Goal: Find contact information: Find contact information

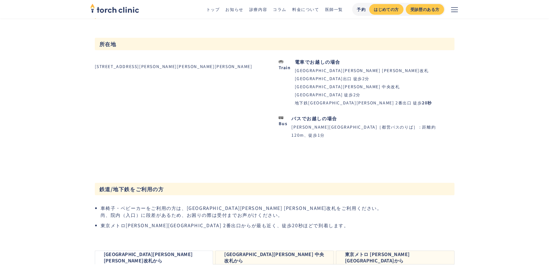
scroll to position [548, 0]
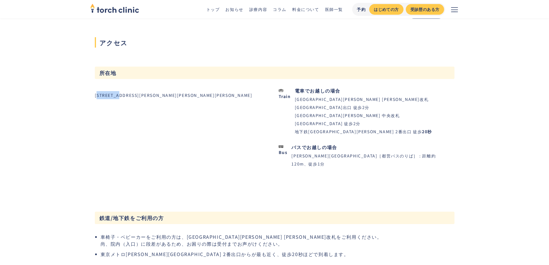
drag, startPoint x: 100, startPoint y: 95, endPoint x: 119, endPoint y: 97, distance: 19.1
click at [119, 97] on div "[STREET_ADDRESS][PERSON_NAME][PERSON_NAME][PERSON_NAME]" at bounding box center [174, 95] width 158 height 8
copy div "110-0015"
drag, startPoint x: 135, startPoint y: 94, endPoint x: 207, endPoint y: 91, distance: 71.9
click at [207, 91] on div "〒110-0015 東京都台東区東上野3-18-7 上野駅前ビル1F" at bounding box center [174, 95] width 158 height 8
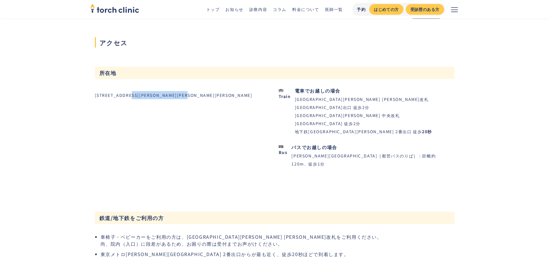
click at [138, 95] on div "〒110-0015 東京都台東区東上野3-18-7 上野駅前ビル1F" at bounding box center [174, 95] width 158 height 8
drag, startPoint x: 136, startPoint y: 95, endPoint x: 213, endPoint y: 92, distance: 77.6
click at [213, 92] on div "〒110-0015 東京都台東区東上野3-18-7 上野駅前ビル1F" at bounding box center [177, 95] width 165 height 8
copy div "台東区東上野3-18-7 上野駅前ビル1F"
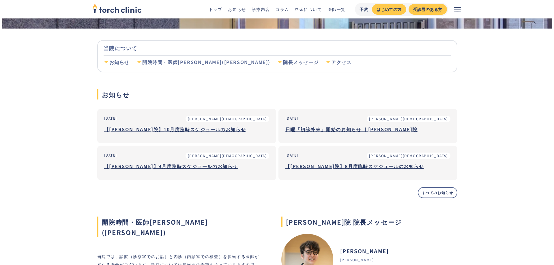
scroll to position [0, 0]
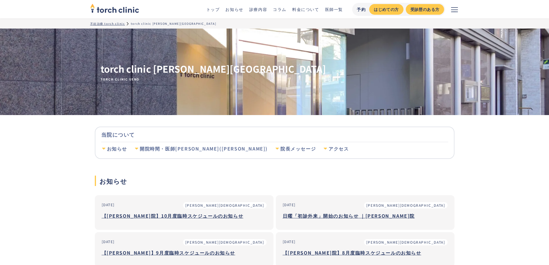
click at [453, 11] on icon "メニューを開く" at bounding box center [454, 9] width 7 height 7
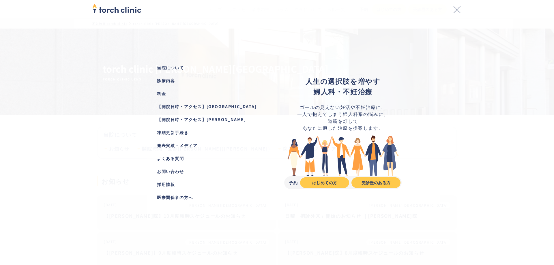
click at [203, 117] on div "【開院日時・アクセス】[PERSON_NAME]" at bounding box center [211, 119] width 108 height 6
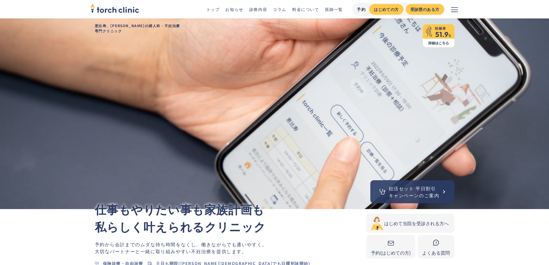
click at [453, 12] on icon "メニューを開く" at bounding box center [454, 9] width 7 height 7
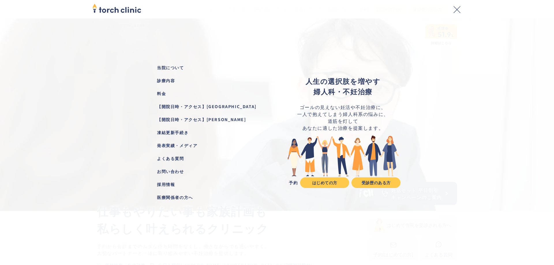
click at [172, 173] on div "お問い合わせ" at bounding box center [211, 171] width 108 height 6
